Goal: Task Accomplishment & Management: Manage account settings

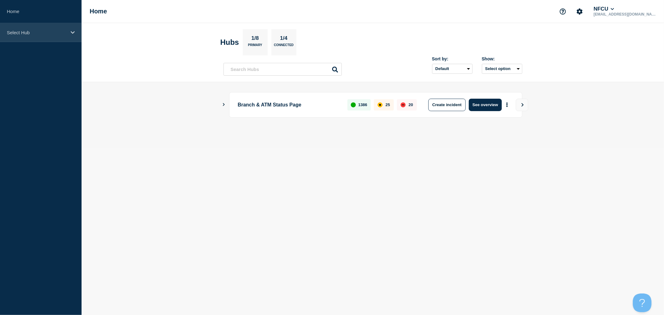
click at [66, 35] on p "Select Hub" at bounding box center [37, 32] width 60 height 5
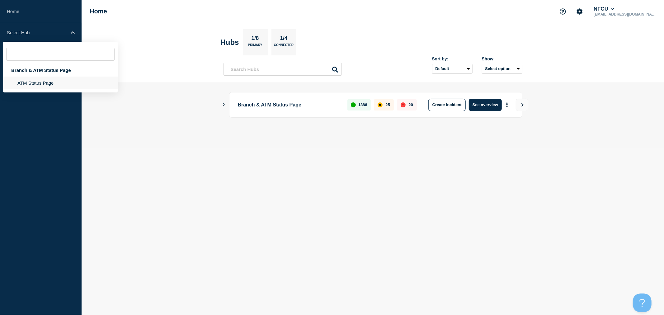
click at [42, 85] on li "ATM Status Page" at bounding box center [60, 83] width 115 height 13
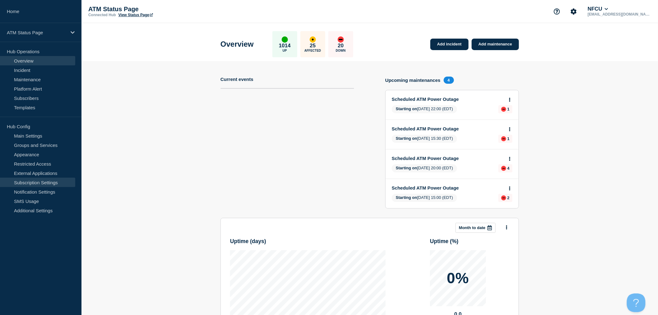
click at [51, 182] on link "Subscription Settings" at bounding box center [37, 182] width 75 height 9
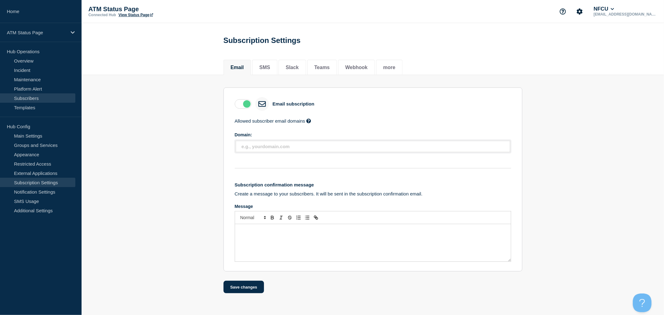
click at [33, 97] on link "Subscribers" at bounding box center [37, 97] width 75 height 9
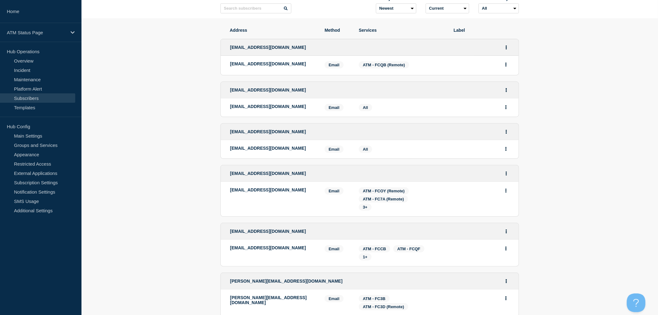
scroll to position [104, 0]
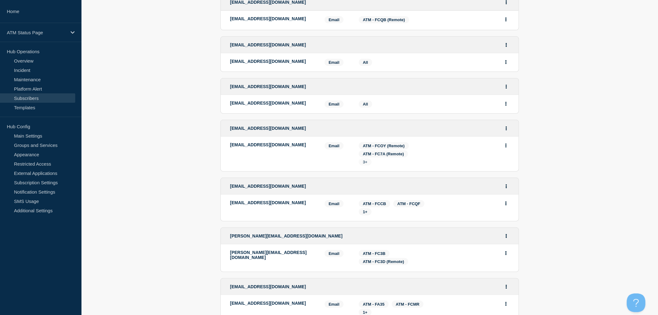
click at [366, 161] on span "3+" at bounding box center [365, 162] width 5 height 5
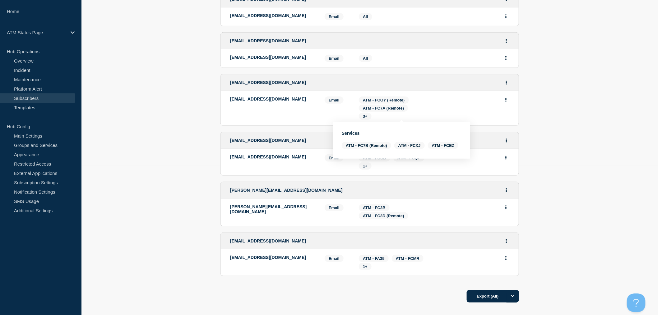
scroll to position [193, 0]
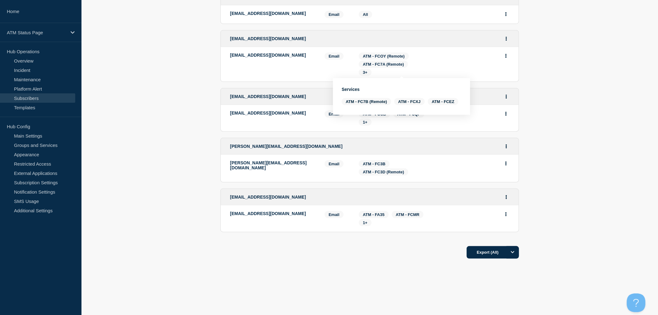
drag, startPoint x: 505, startPoint y: 255, endPoint x: 521, endPoint y: 260, distance: 17.2
click at [505, 255] on button "Export (All)" at bounding box center [493, 252] width 52 height 12
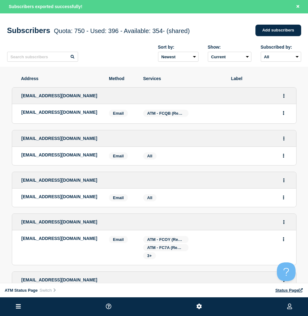
scroll to position [0, 0]
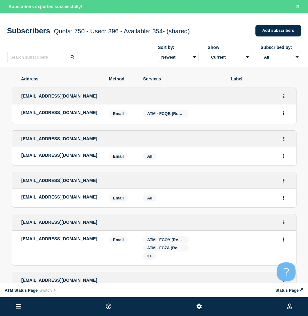
click at [64, 112] on p "[EMAIL_ADDRESS][DOMAIN_NAME]" at bounding box center [60, 112] width 78 height 5
copy p "[EMAIL_ADDRESS][DOMAIN_NAME]"
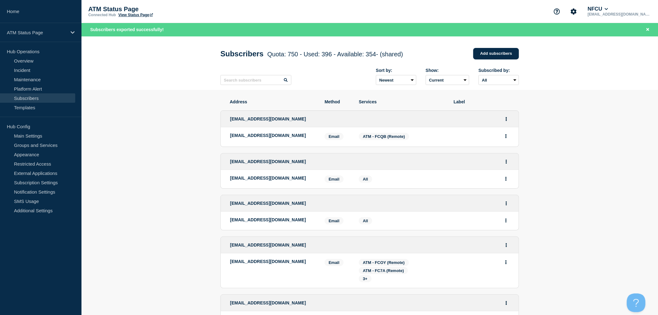
click at [177, 155] on section "Address Method Services Label [EMAIL_ADDRESS][DOMAIN_NAME] [EMAIL_ADDRESS][DOMA…" at bounding box center [370, 301] width 577 height 422
click at [178, 221] on section "Address Method Services Label [EMAIL_ADDRESS][DOMAIN_NAME] [EMAIL_ADDRESS][DOMA…" at bounding box center [370, 301] width 577 height 422
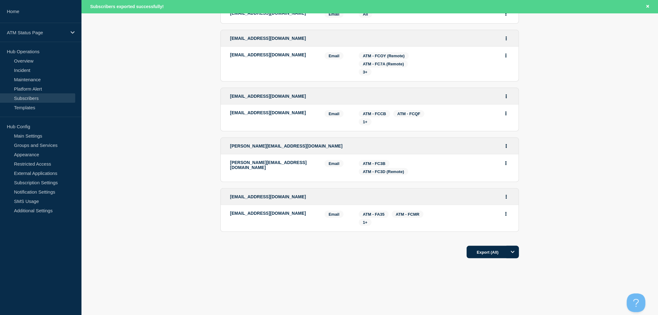
click at [186, 189] on section "Address Method Services Label [EMAIL_ADDRESS][DOMAIN_NAME] [EMAIL_ADDRESS][DOMA…" at bounding box center [370, 94] width 577 height 422
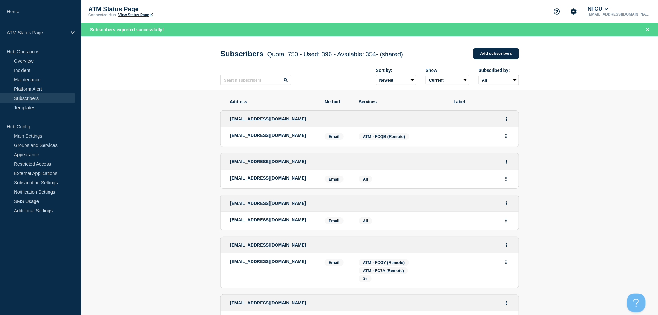
click at [154, 122] on section "Address Method Services Label [EMAIL_ADDRESS][DOMAIN_NAME] [EMAIL_ADDRESS][DOMA…" at bounding box center [370, 301] width 577 height 422
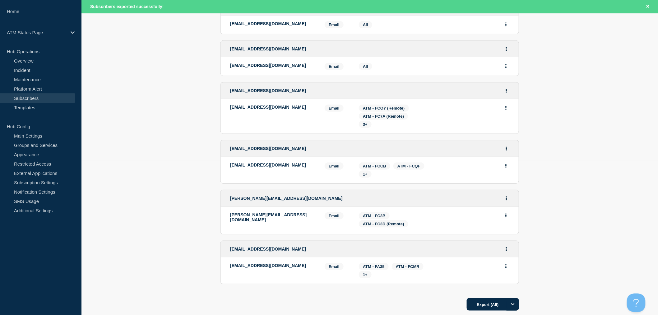
scroll to position [207, 0]
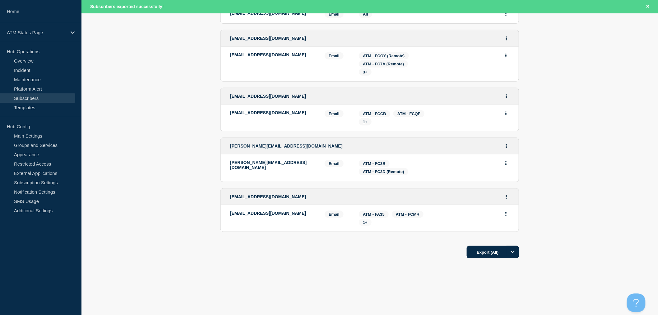
click at [367, 224] on span "1+" at bounding box center [365, 222] width 5 height 5
click at [333, 247] on div "Export (All)" at bounding box center [370, 250] width 299 height 18
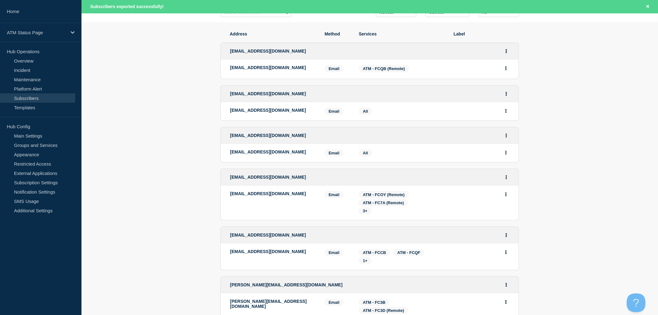
scroll to position [0, 0]
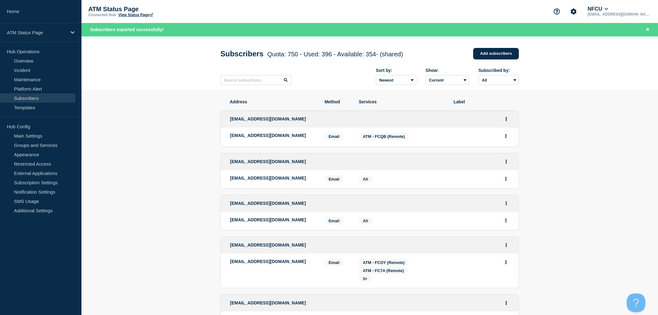
click at [204, 89] on header "Subscribers Quota: 750 - Used: 396 - Available: 354 - (shared) Quota Used Avail…" at bounding box center [370, 63] width 577 height 54
click at [196, 156] on section "Address Method Services Label [EMAIL_ADDRESS][DOMAIN_NAME] [EMAIL_ADDRESS][DOMA…" at bounding box center [370, 301] width 577 height 422
click at [172, 119] on section "Address Method Services Label [EMAIL_ADDRESS][DOMAIN_NAME] [EMAIL_ADDRESS][DOMA…" at bounding box center [370, 301] width 577 height 422
click at [131, 298] on section "Address Method Services Label [EMAIL_ADDRESS][DOMAIN_NAME] [EMAIL_ADDRESS][DOMA…" at bounding box center [370, 301] width 577 height 422
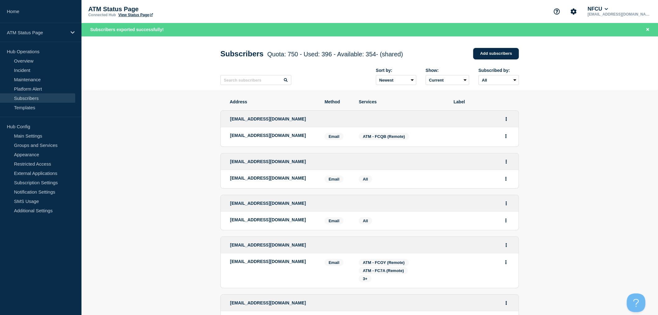
click at [268, 137] on p "[EMAIL_ADDRESS][DOMAIN_NAME]" at bounding box center [272, 135] width 85 height 5
copy p "[EMAIL_ADDRESS][DOMAIN_NAME]"
click at [270, 162] on span "[EMAIL_ADDRESS][DOMAIN_NAME]" at bounding box center [268, 161] width 76 height 5
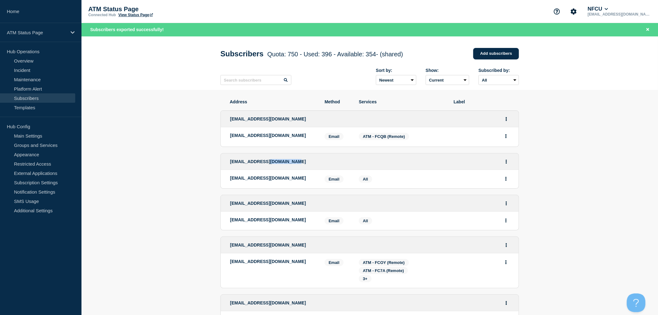
click at [270, 162] on span "[EMAIL_ADDRESS][DOMAIN_NAME]" at bounding box center [268, 161] width 76 height 5
copy li "[EMAIL_ADDRESS][DOMAIN_NAME]"
click at [259, 205] on span "[EMAIL_ADDRESS][DOMAIN_NAME]" at bounding box center [268, 203] width 76 height 5
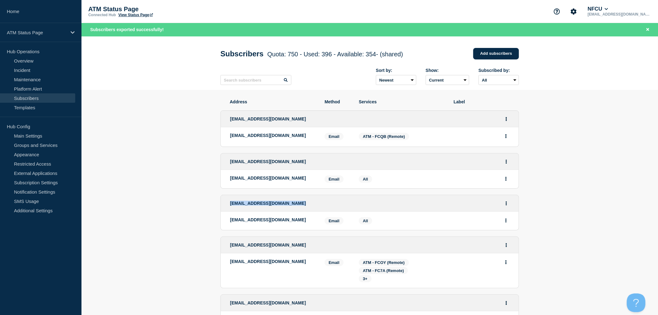
click at [259, 205] on span "[EMAIL_ADDRESS][DOMAIN_NAME]" at bounding box center [268, 203] width 76 height 5
copy li "[EMAIL_ADDRESS][DOMAIN_NAME]"
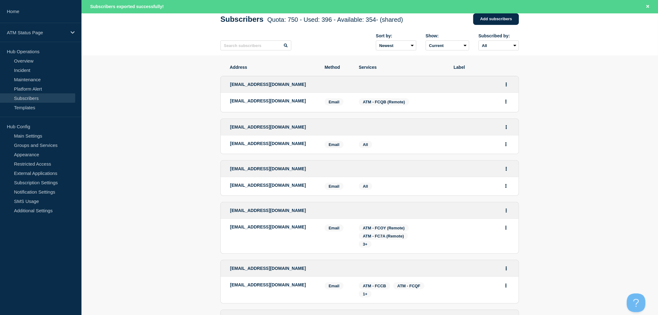
click at [269, 209] on span "[EMAIL_ADDRESS][DOMAIN_NAME]" at bounding box center [268, 210] width 76 height 5
copy li "[EMAIL_ADDRESS][DOMAIN_NAME]"
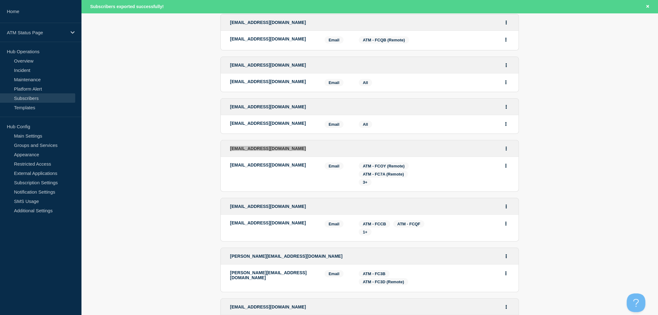
scroll to position [104, 0]
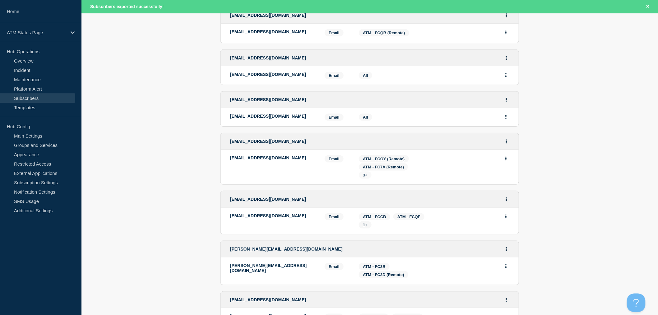
click at [368, 176] on span "3+" at bounding box center [365, 174] width 13 height 7
click at [574, 192] on section "Address Method Services Label [EMAIL_ADDRESS][DOMAIN_NAME] [EMAIL_ADDRESS][DOMA…" at bounding box center [370, 197] width 577 height 422
click at [275, 199] on span "[EMAIL_ADDRESS][DOMAIN_NAME]" at bounding box center [268, 199] width 76 height 5
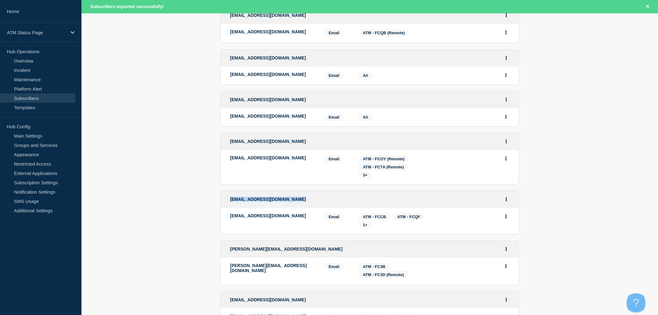
copy li "[EMAIL_ADDRESS][DOMAIN_NAME]"
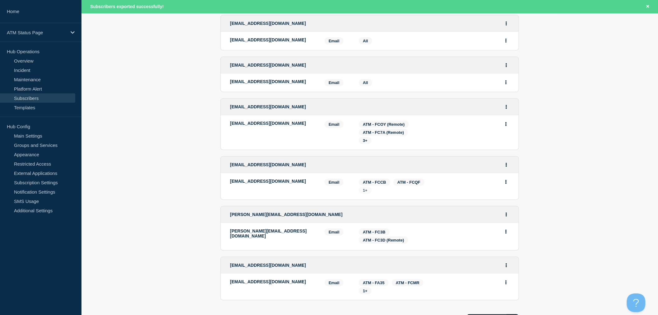
drag, startPoint x: 367, startPoint y: 191, endPoint x: 370, endPoint y: 192, distance: 3.2
click at [367, 191] on span "1+" at bounding box center [365, 190] width 5 height 5
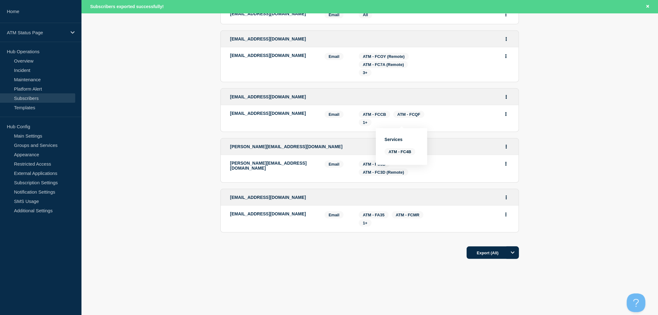
scroll to position [207, 0]
click at [266, 162] on p "[PERSON_NAME][EMAIL_ADDRESS][DOMAIN_NAME]" at bounding box center [272, 165] width 85 height 10
copy p "[PERSON_NAME][EMAIL_ADDRESS][DOMAIN_NAME]"
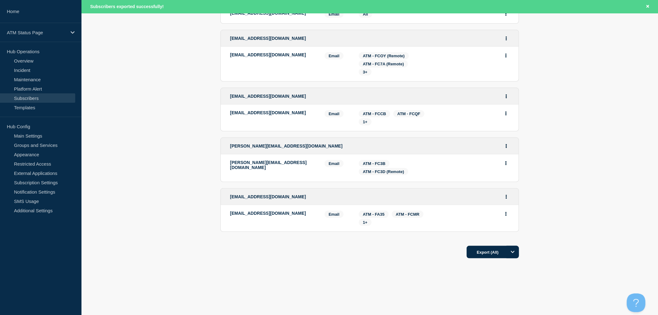
click at [256, 213] on p "[EMAIL_ADDRESS][DOMAIN_NAME]" at bounding box center [272, 213] width 85 height 5
click at [260, 198] on span "[EMAIL_ADDRESS][DOMAIN_NAME]" at bounding box center [268, 196] width 76 height 5
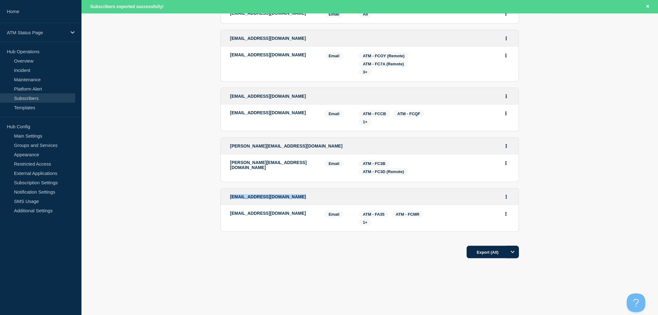
copy li "[EMAIL_ADDRESS][DOMAIN_NAME]"
click at [368, 223] on span "1+" at bounding box center [365, 222] width 5 height 5
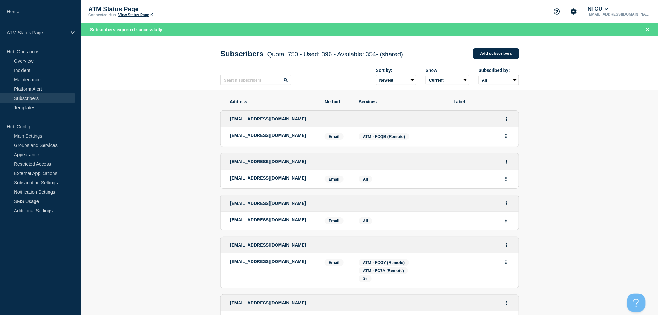
click at [580, 211] on section "Address Method Services Label [EMAIL_ADDRESS][DOMAIN_NAME] [EMAIL_ADDRESS][DOMA…" at bounding box center [370, 301] width 577 height 422
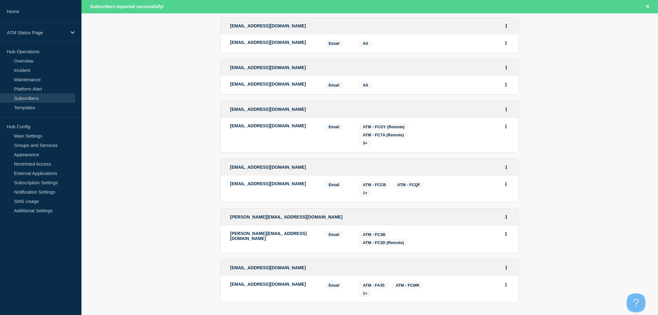
scroll to position [69, 0]
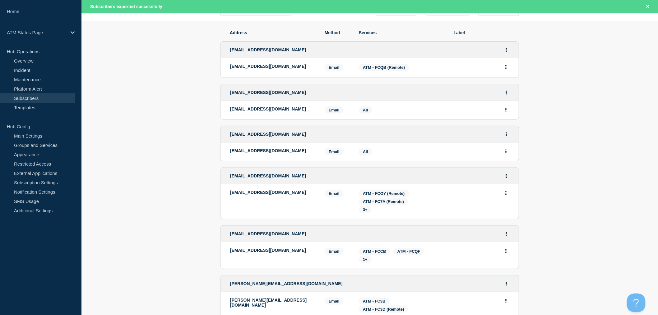
click at [580, 210] on section "Address Method Services Label [EMAIL_ADDRESS][DOMAIN_NAME] [EMAIL_ADDRESS][DOMA…" at bounding box center [370, 232] width 577 height 422
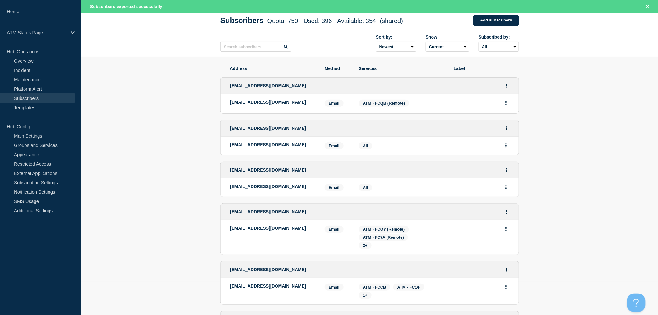
scroll to position [0, 0]
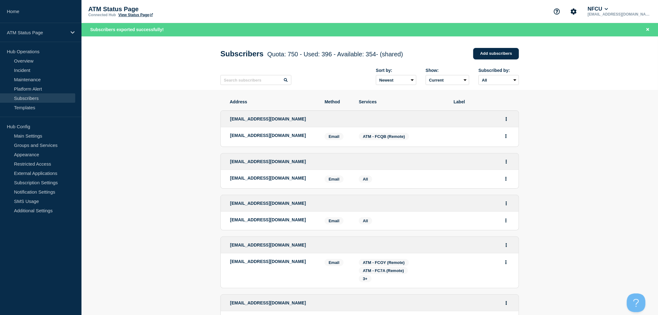
click at [178, 158] on section "Address Method Services Label [EMAIL_ADDRESS][DOMAIN_NAME] [EMAIL_ADDRESS][DOMA…" at bounding box center [370, 301] width 577 height 422
